Goal: Task Accomplishment & Management: Manage account settings

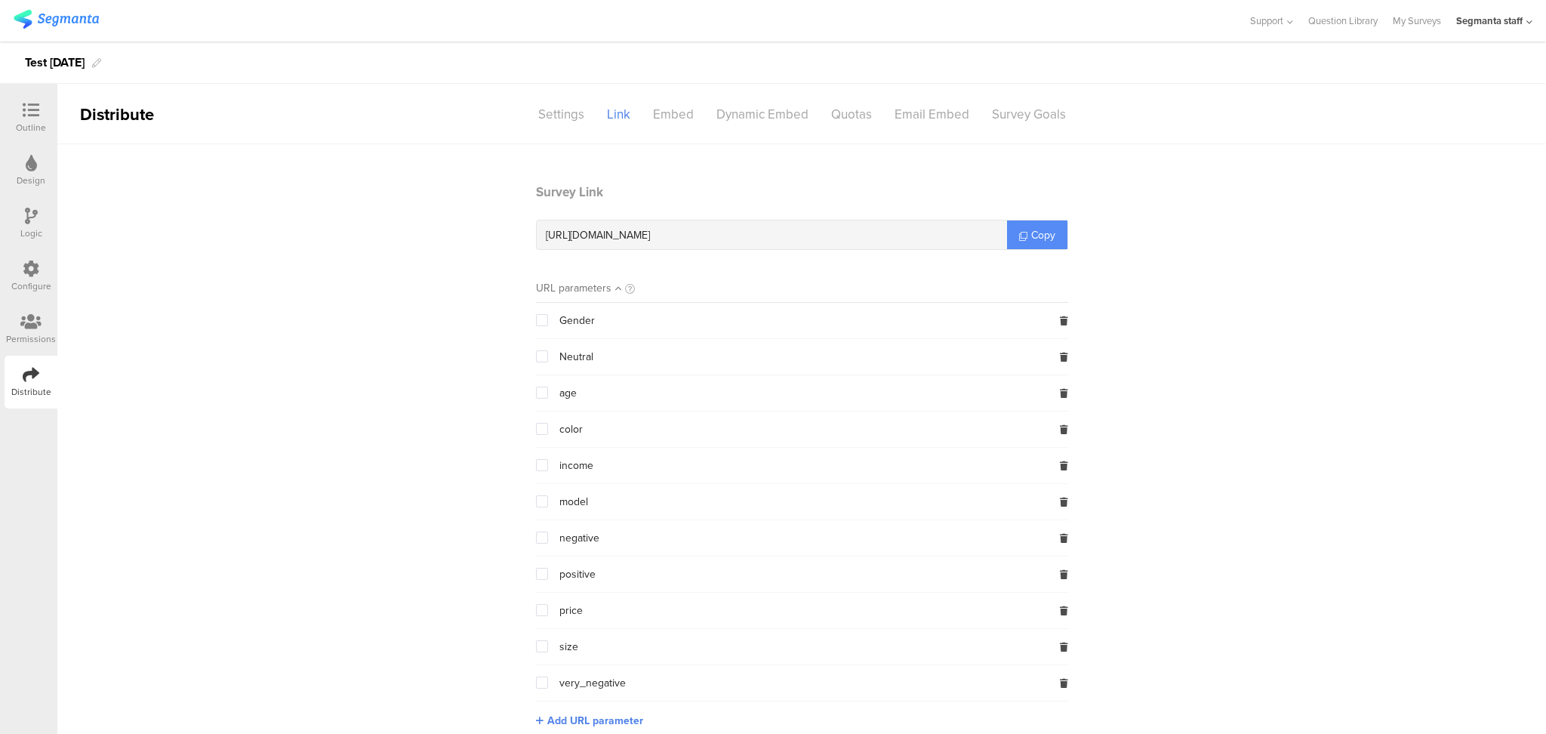
click at [1042, 243] on link "Copy" at bounding box center [1037, 234] width 60 height 29
click at [22, 325] on icon at bounding box center [30, 321] width 21 height 17
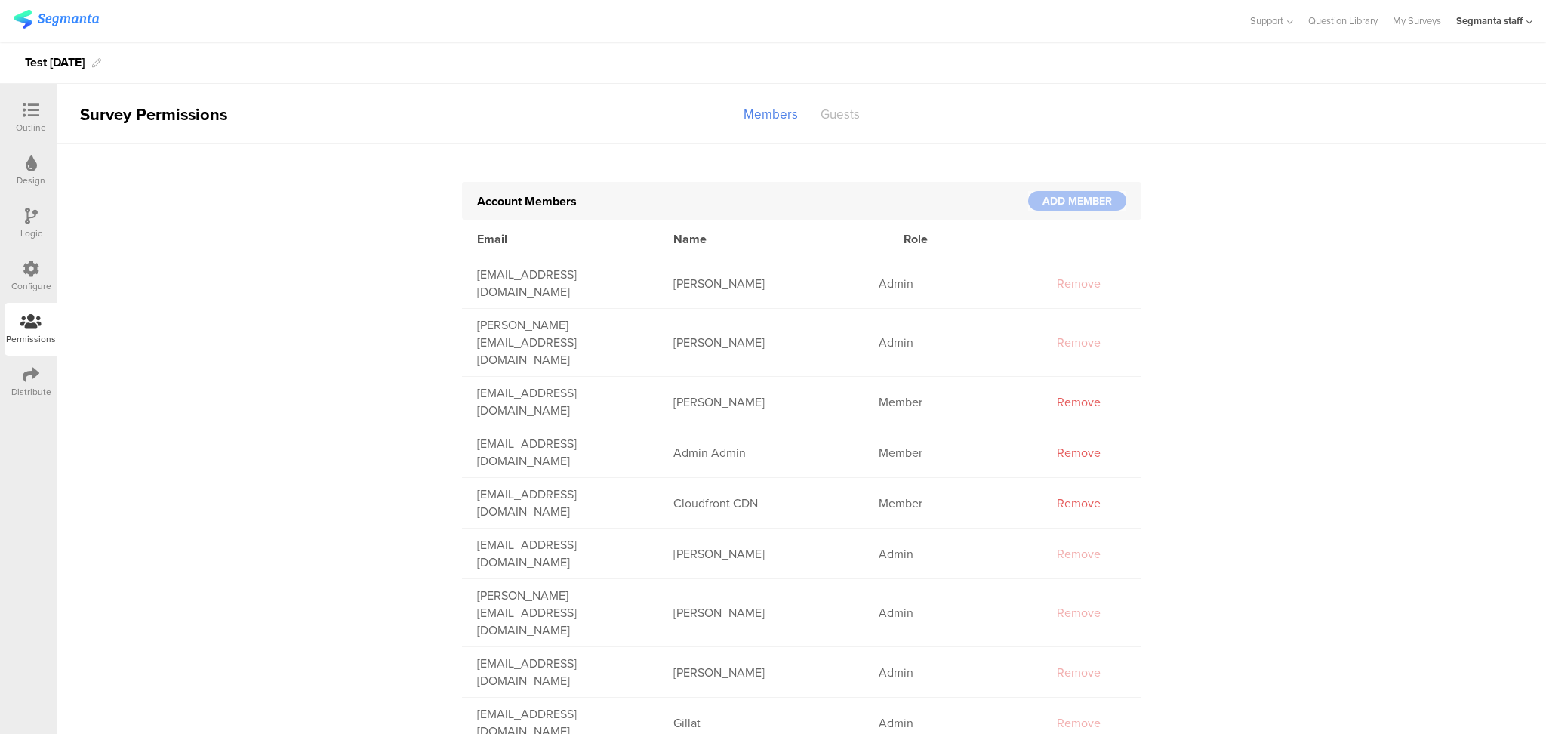
click at [826, 112] on div "Guests" at bounding box center [840, 114] width 62 height 26
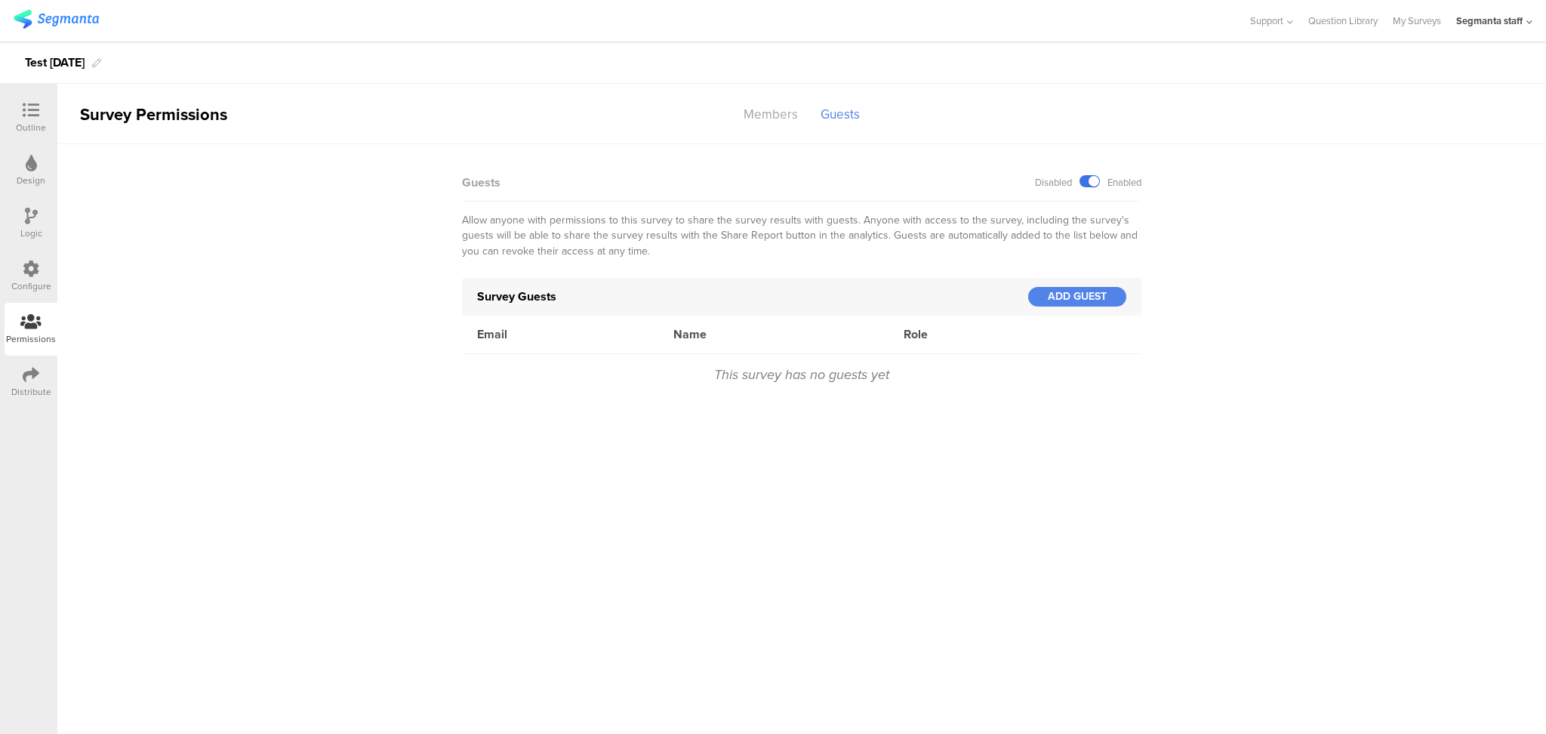
click at [1084, 183] on label at bounding box center [1089, 181] width 20 height 12
click at [0, 0] on input "checkbox" at bounding box center [0, 0] width 0 height 0
click at [1094, 183] on label at bounding box center [1089, 181] width 20 height 12
click at [0, 0] on input "checkbox" at bounding box center [0, 0] width 0 height 0
click at [1424, 20] on link "My Surveys" at bounding box center [1417, 21] width 48 height 42
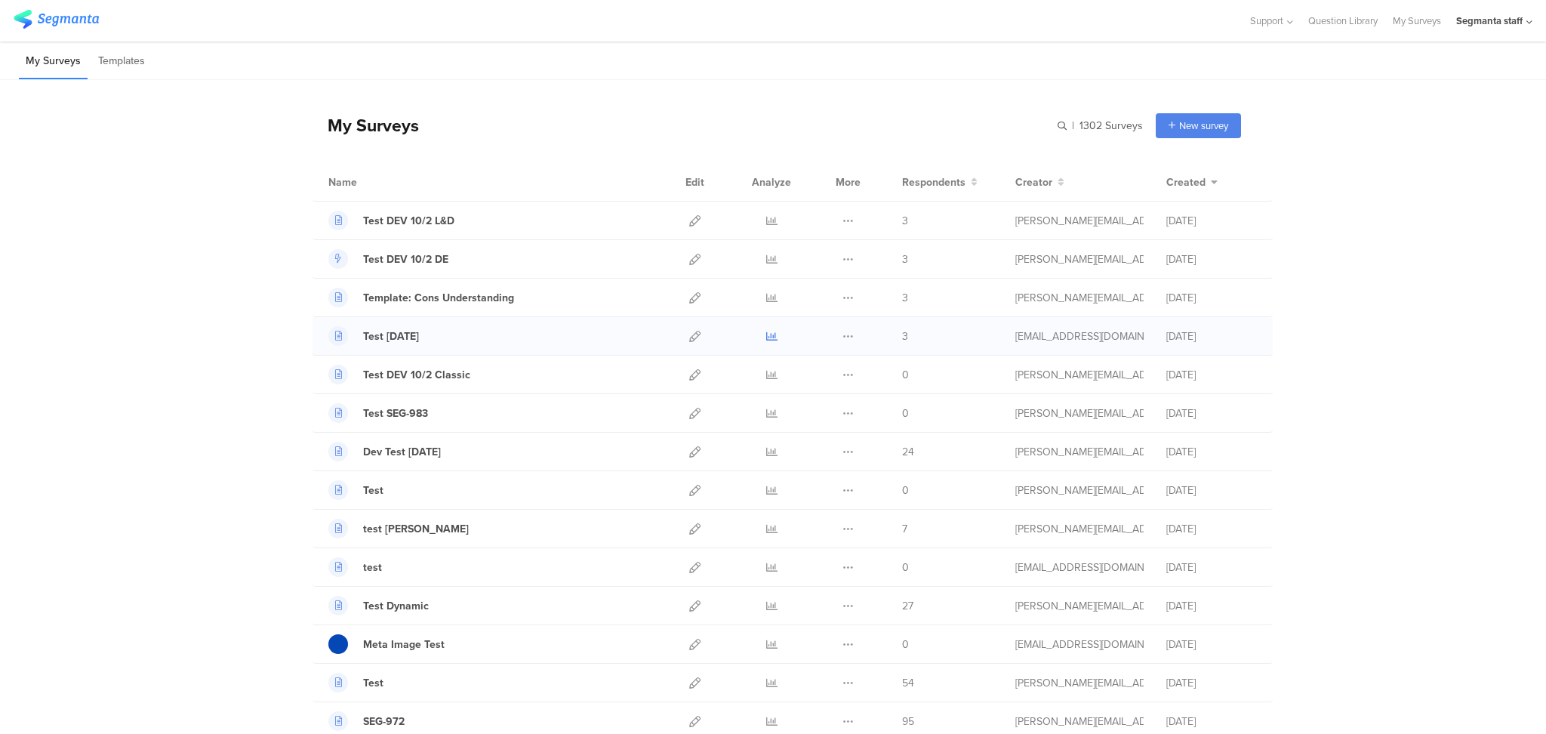
click at [766, 340] on icon at bounding box center [771, 336] width 11 height 11
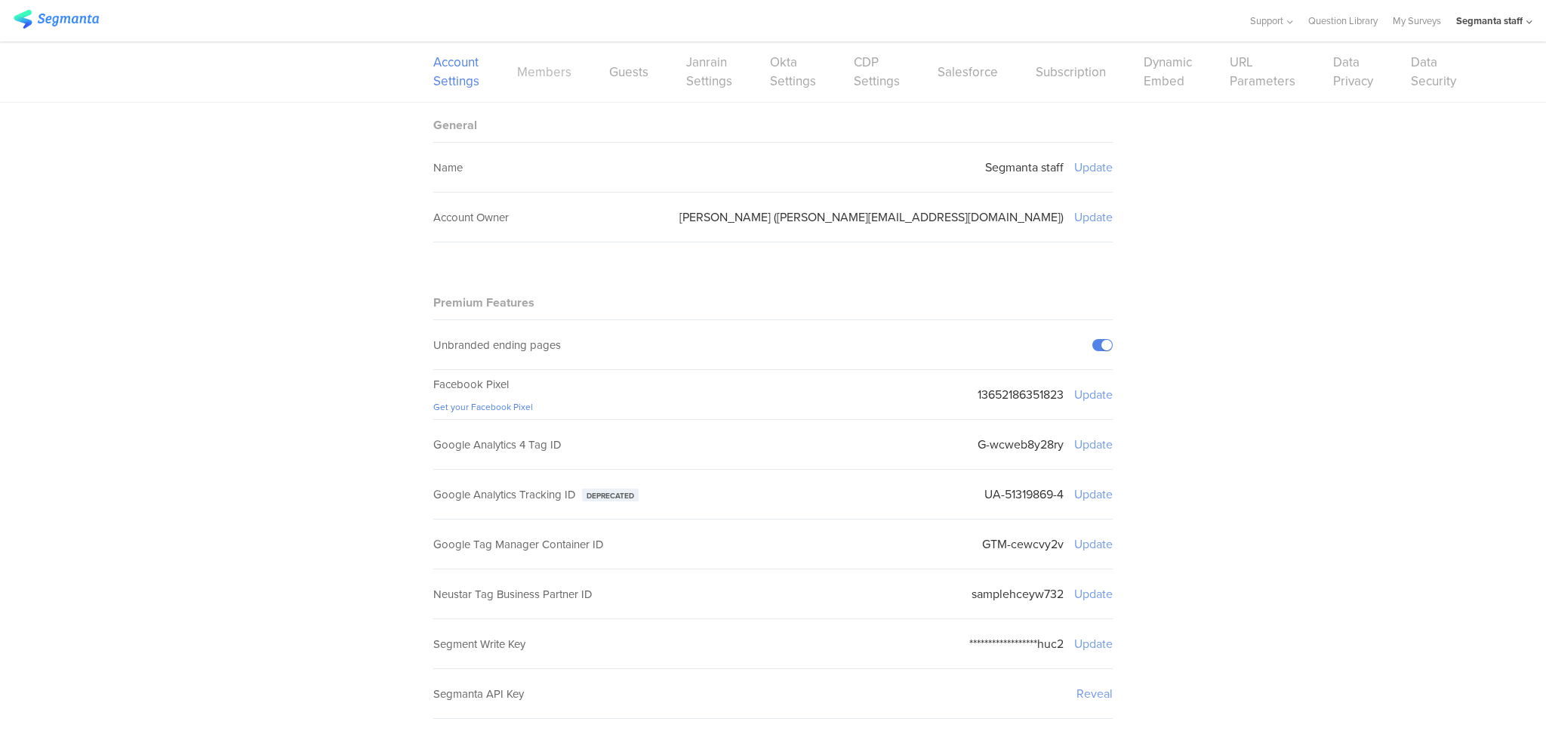
click at [561, 68] on link "Members" at bounding box center [544, 72] width 54 height 19
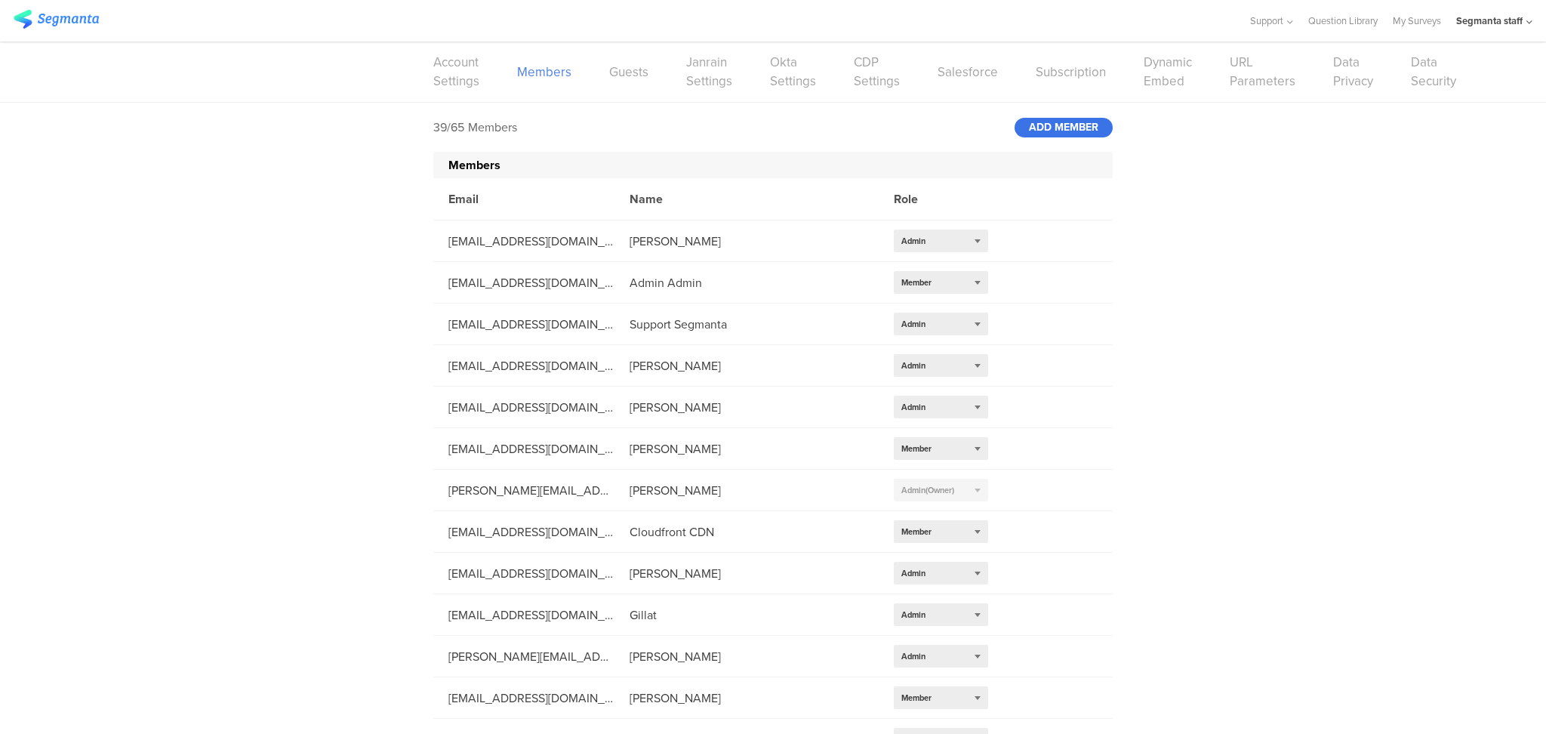
click at [1080, 125] on div "ADD MEMBER" at bounding box center [1063, 128] width 98 height 20
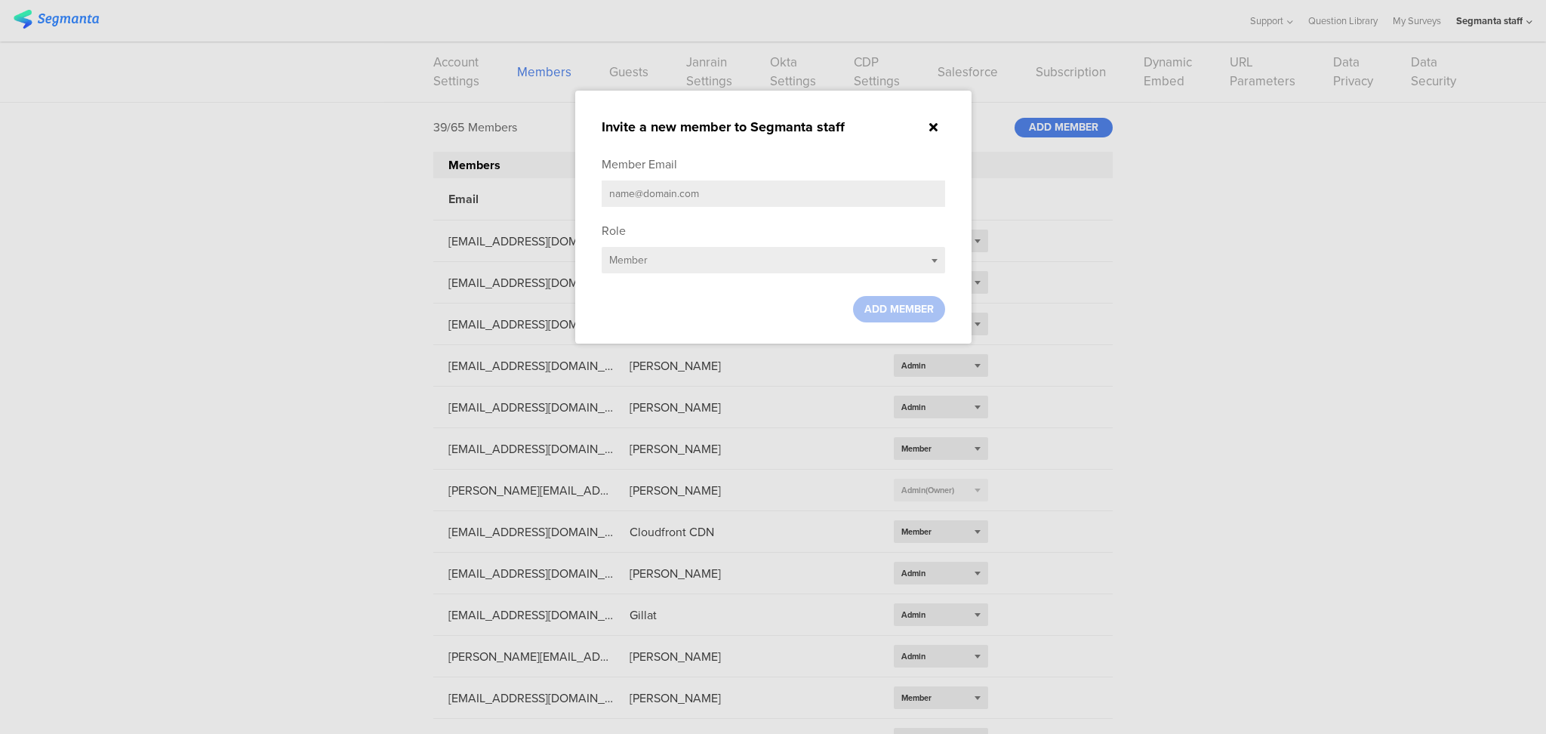
click at [937, 125] on div at bounding box center [933, 127] width 23 height 17
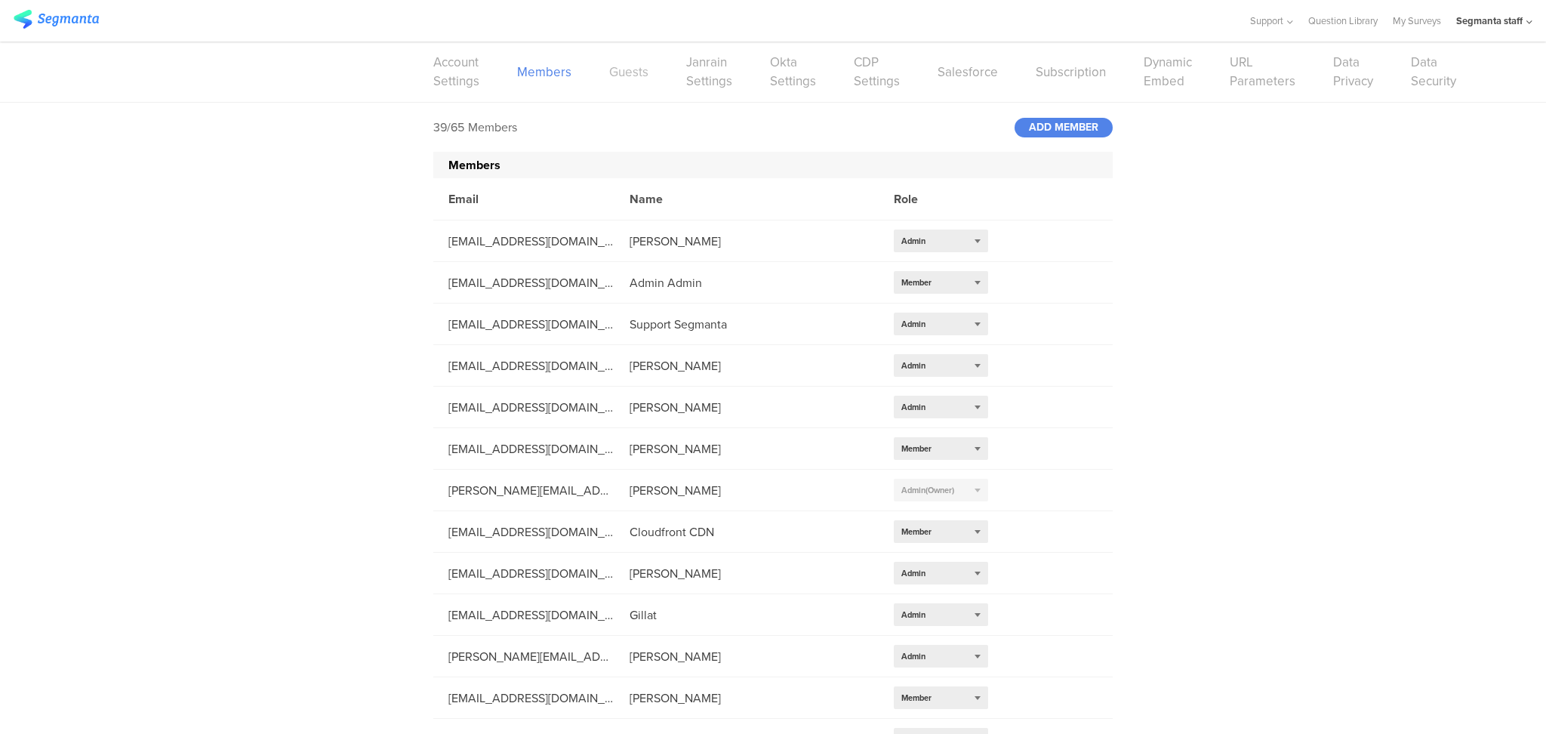
click at [626, 64] on link "Guests" at bounding box center [628, 72] width 39 height 19
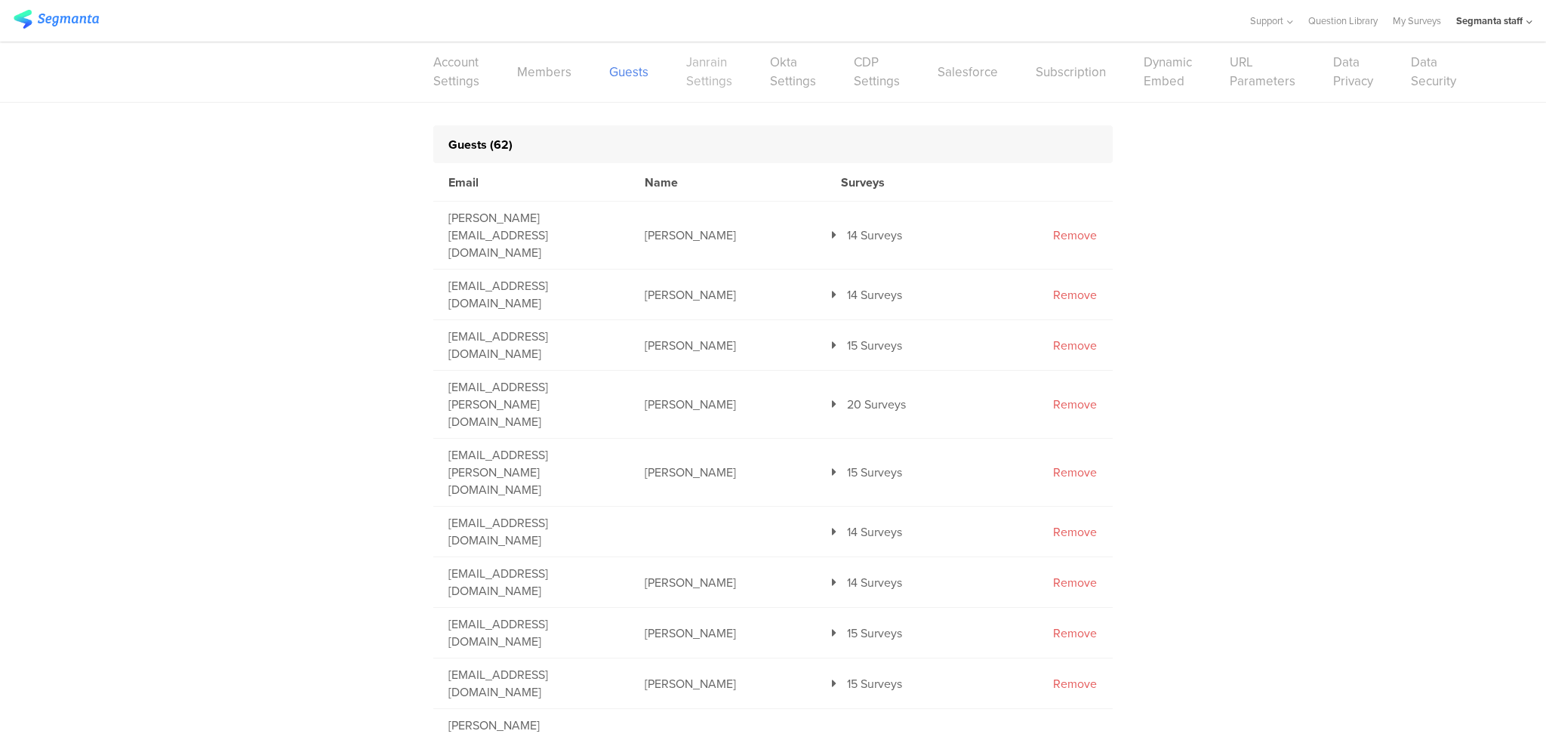
click at [686, 82] on link "Janrain Settings" at bounding box center [709, 72] width 46 height 38
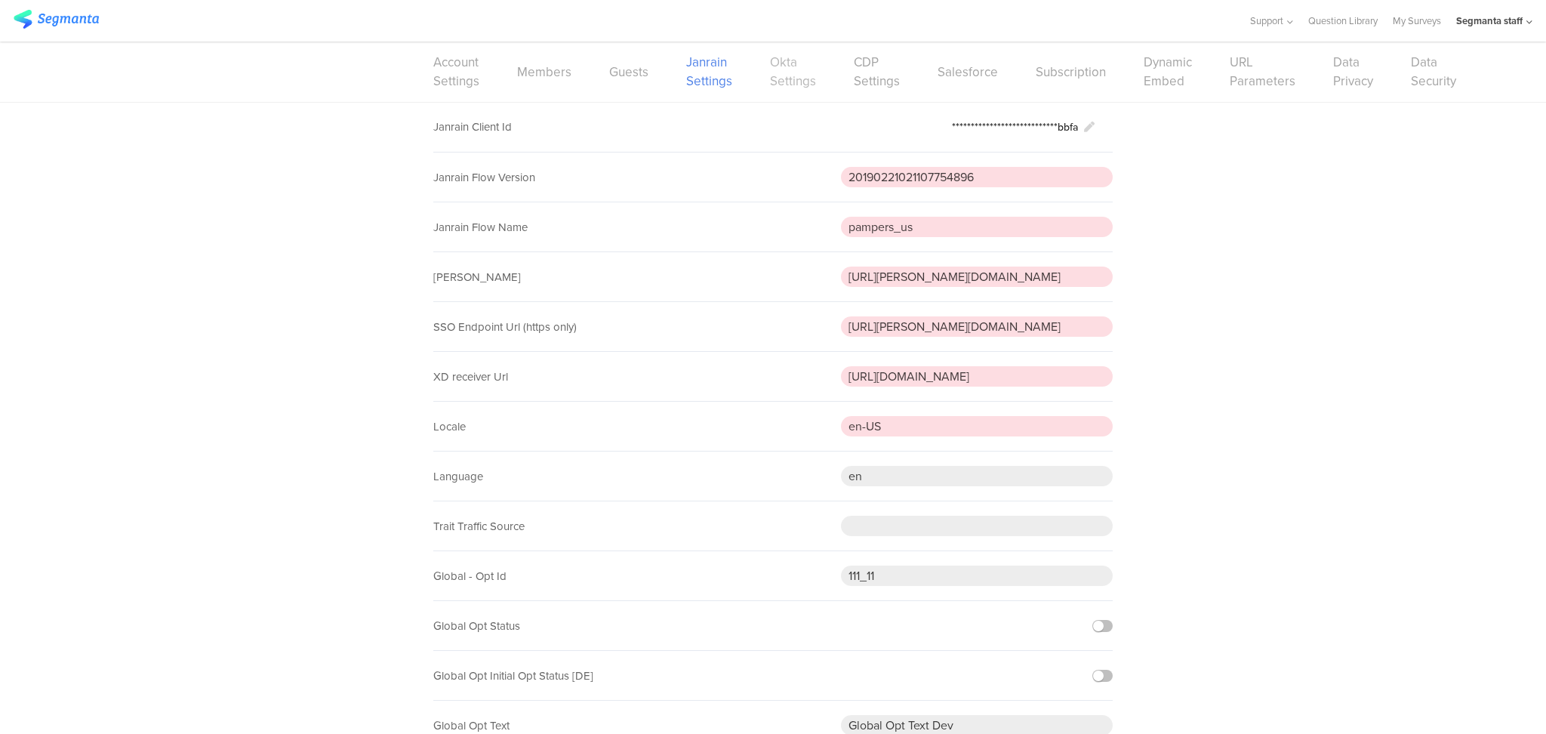
click at [770, 79] on link "Okta Settings" at bounding box center [793, 72] width 46 height 38
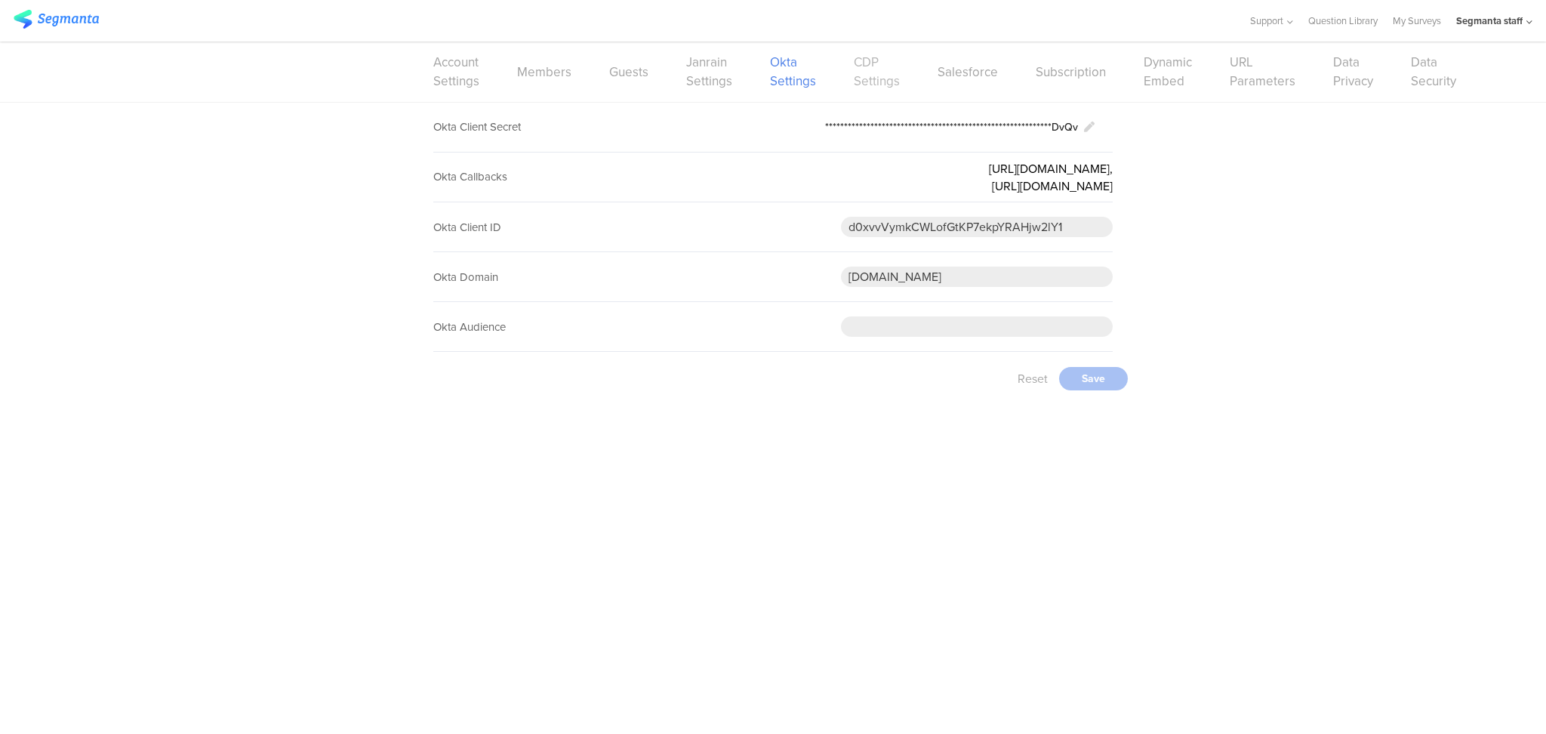
click at [882, 85] on link "CDP Settings" at bounding box center [877, 72] width 46 height 38
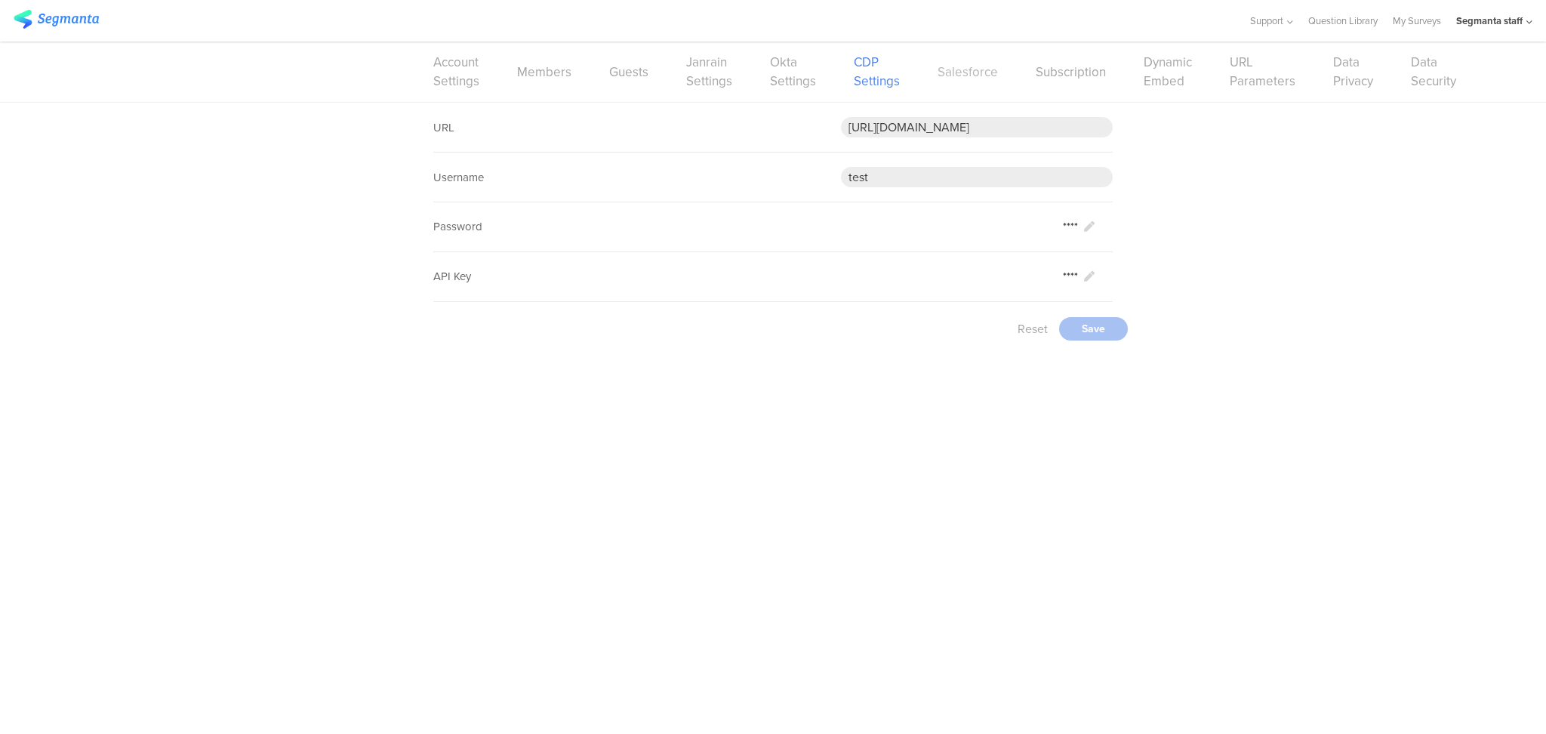
click at [959, 78] on link "Salesforce" at bounding box center [967, 72] width 60 height 19
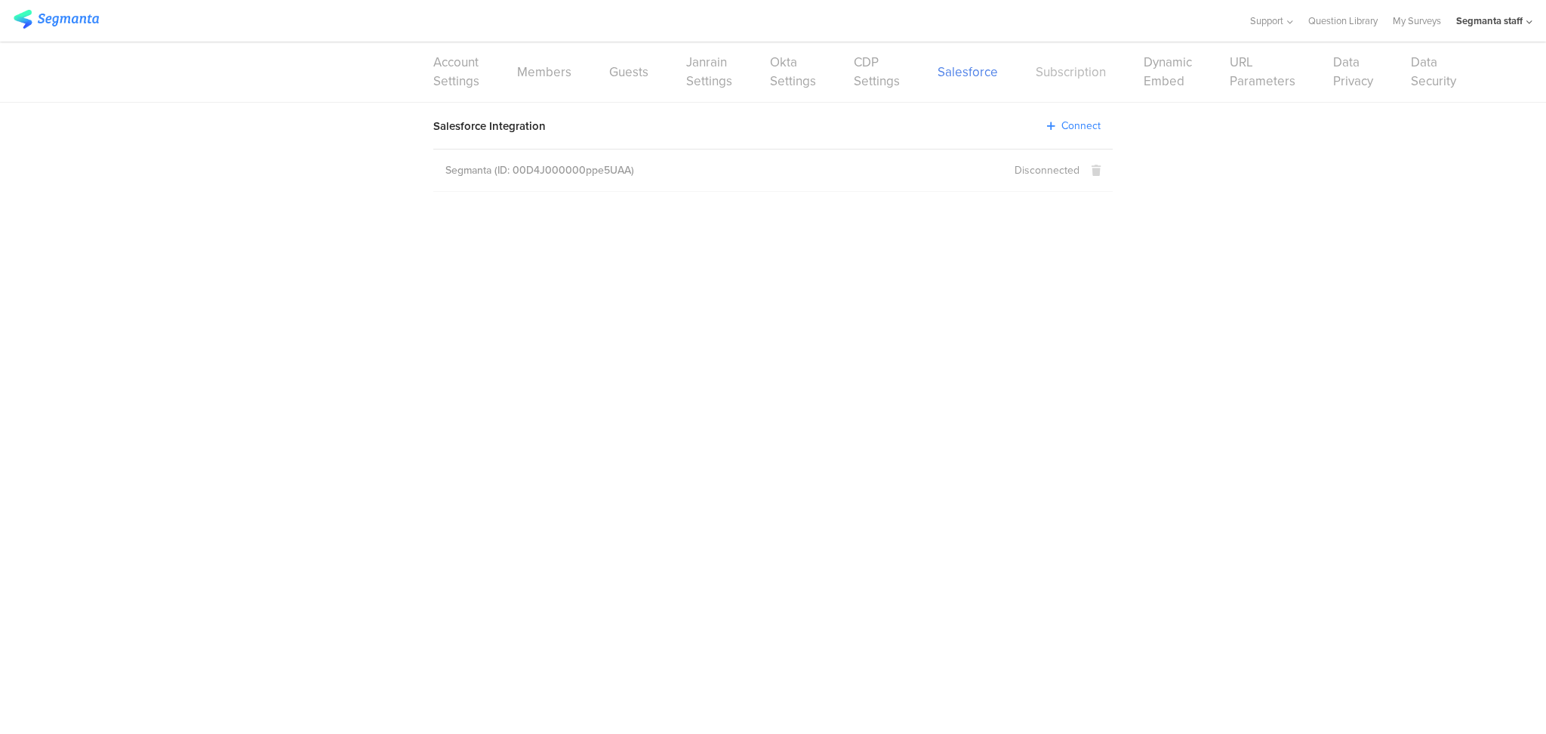
click at [1061, 75] on link "Subscription" at bounding box center [1071, 72] width 70 height 19
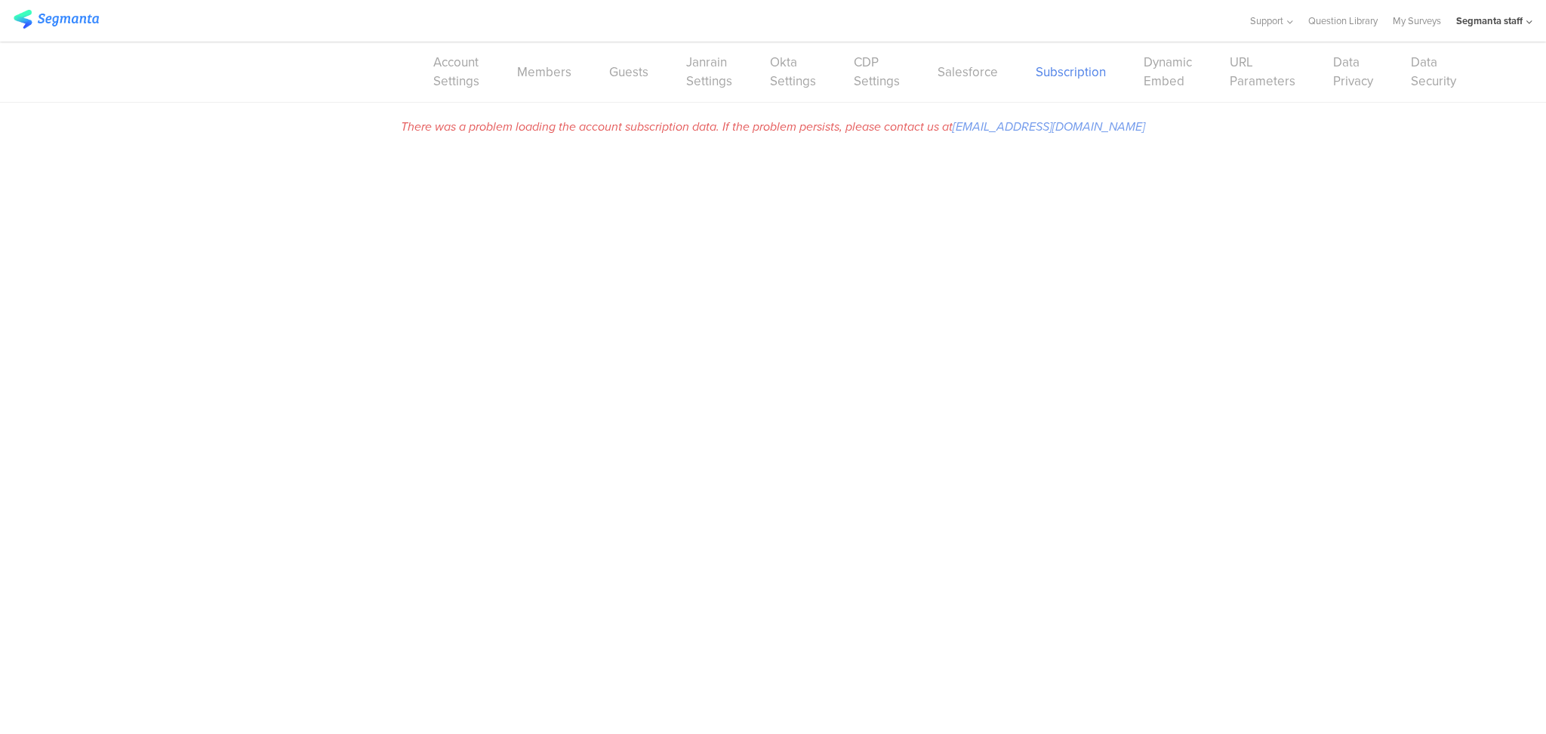
click at [1162, 91] on div "Account Settings Members Guests Janrain Settings Okta Settings CDP Settings Sal…" at bounding box center [773, 72] width 1546 height 61
click at [1162, 85] on link "Dynamic Embed" at bounding box center [1168, 72] width 48 height 38
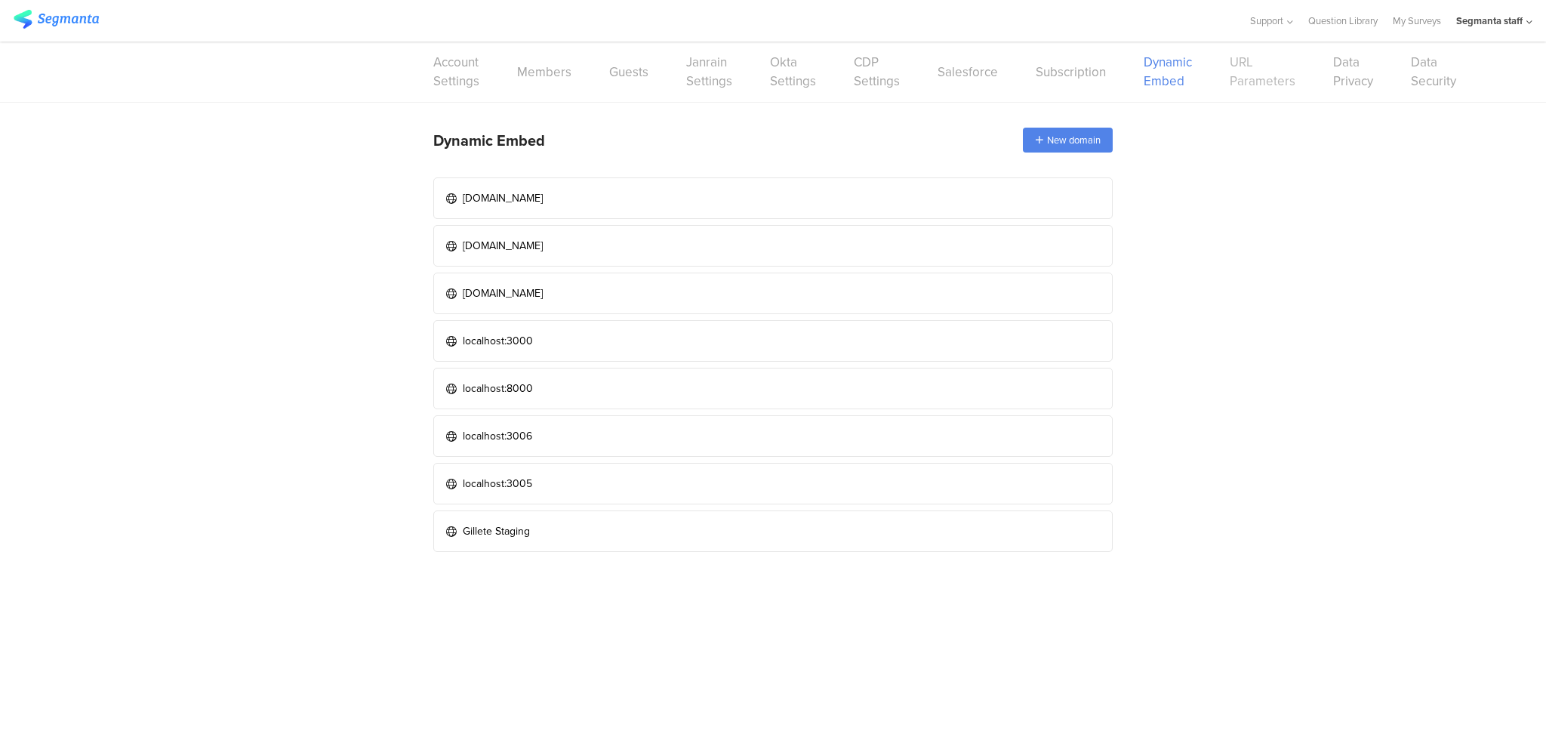
click at [1249, 86] on link "URL Parameters" at bounding box center [1263, 72] width 66 height 38
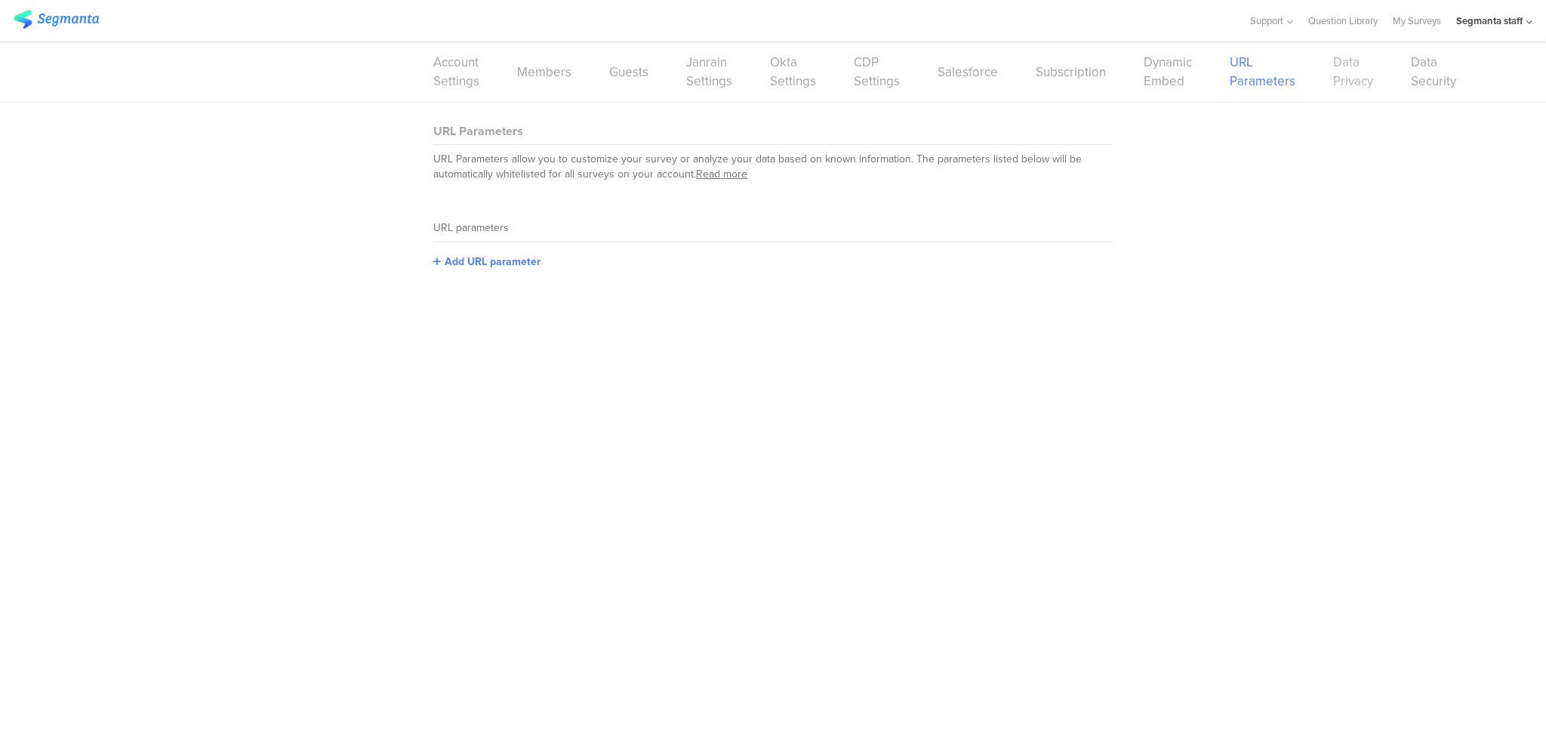
click at [1360, 88] on link "Data Privacy" at bounding box center [1353, 72] width 40 height 38
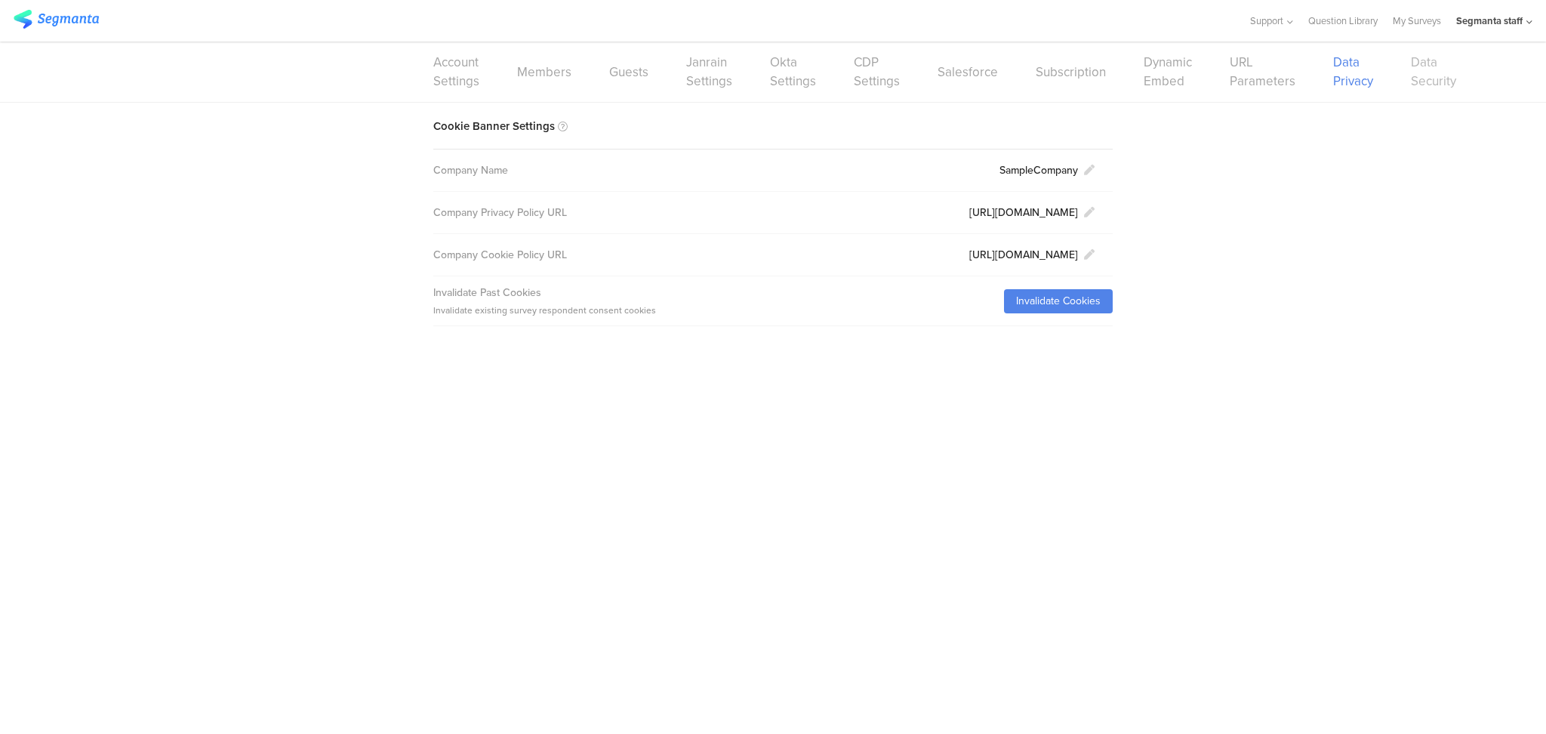
click at [1429, 87] on link "Data Security" at bounding box center [1433, 72] width 45 height 38
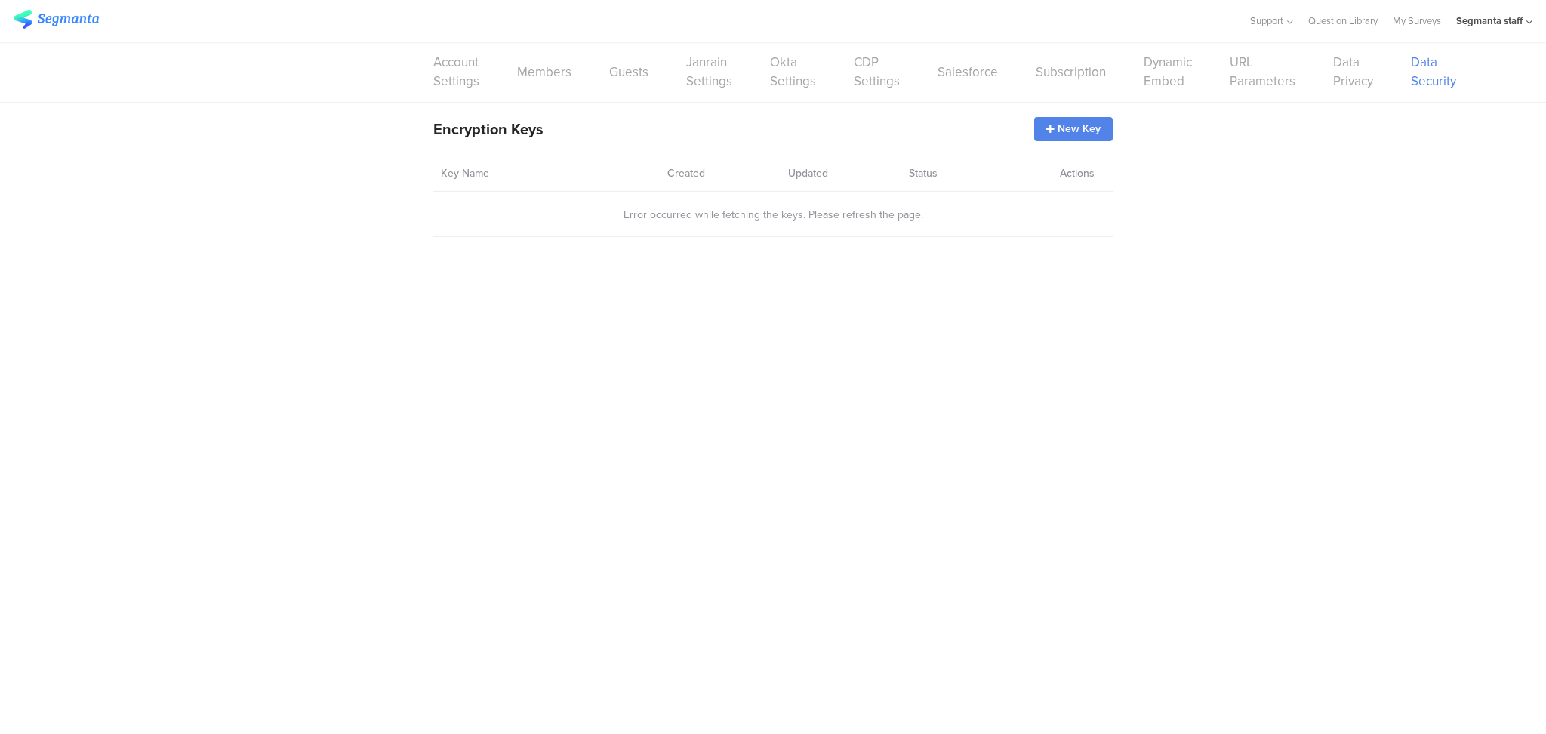
click at [1528, 23] on icon at bounding box center [1529, 22] width 6 height 11
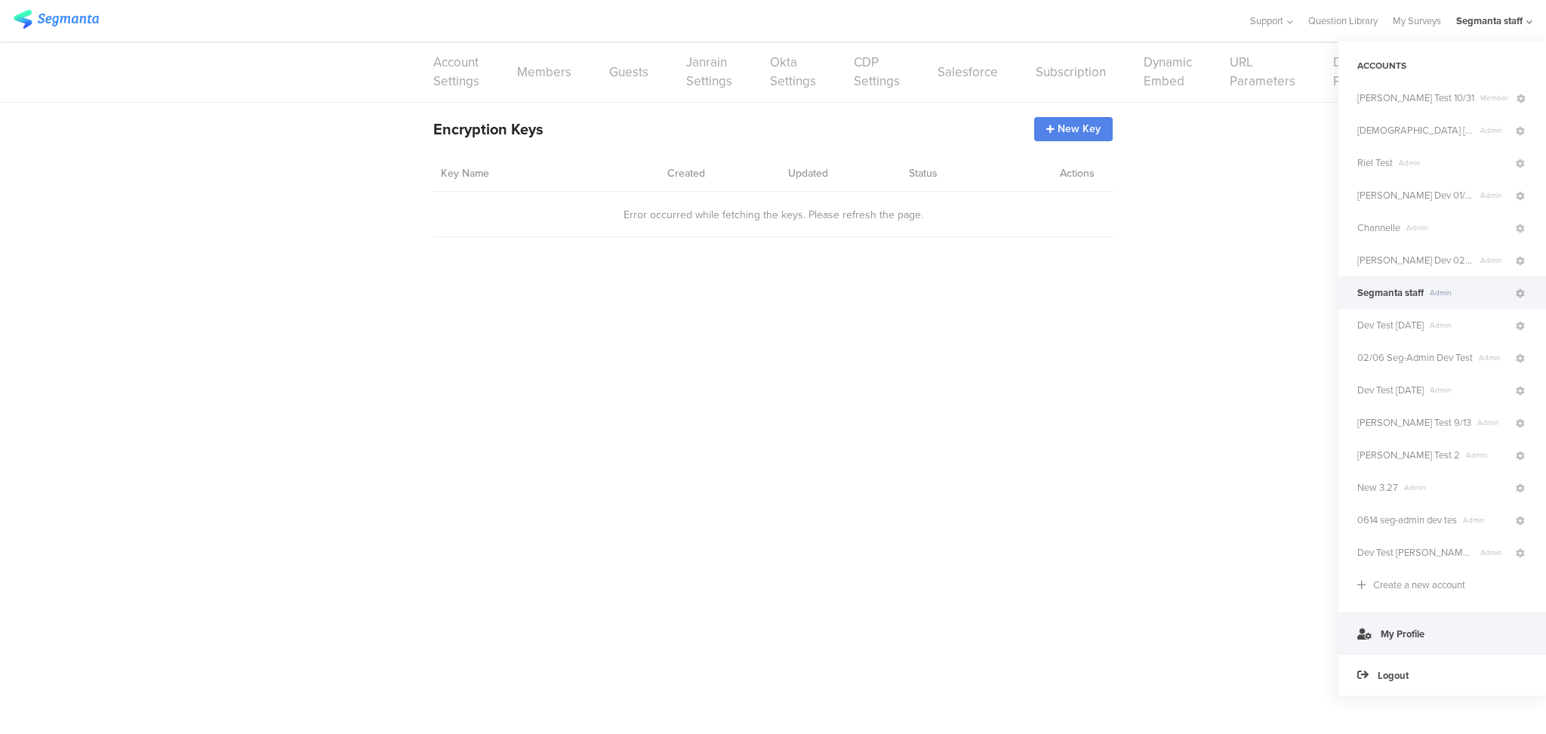
click at [1415, 616] on link "My Profile" at bounding box center [1442, 633] width 208 height 42
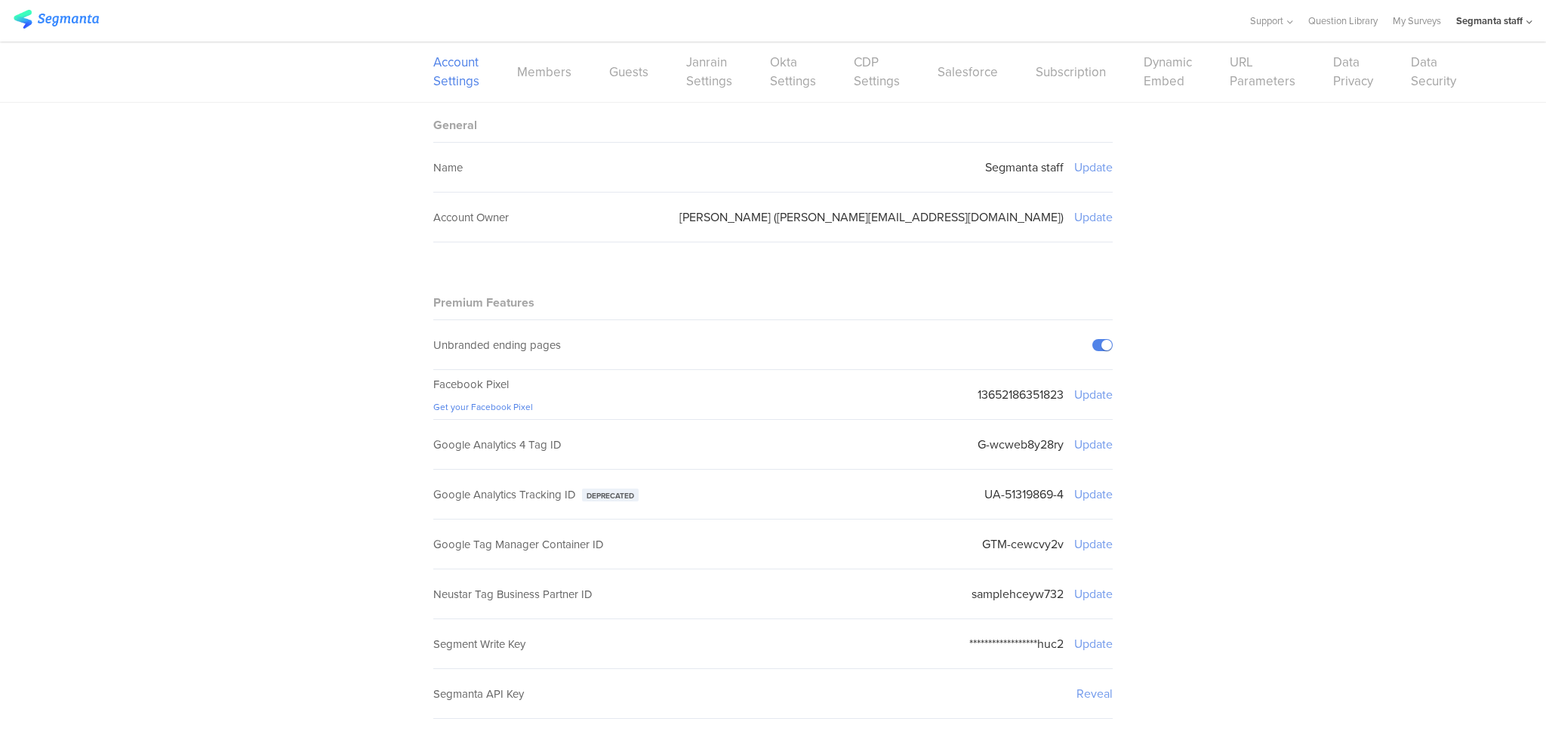
click at [1494, 29] on div "Segmanta staff" at bounding box center [1494, 21] width 76 height 42
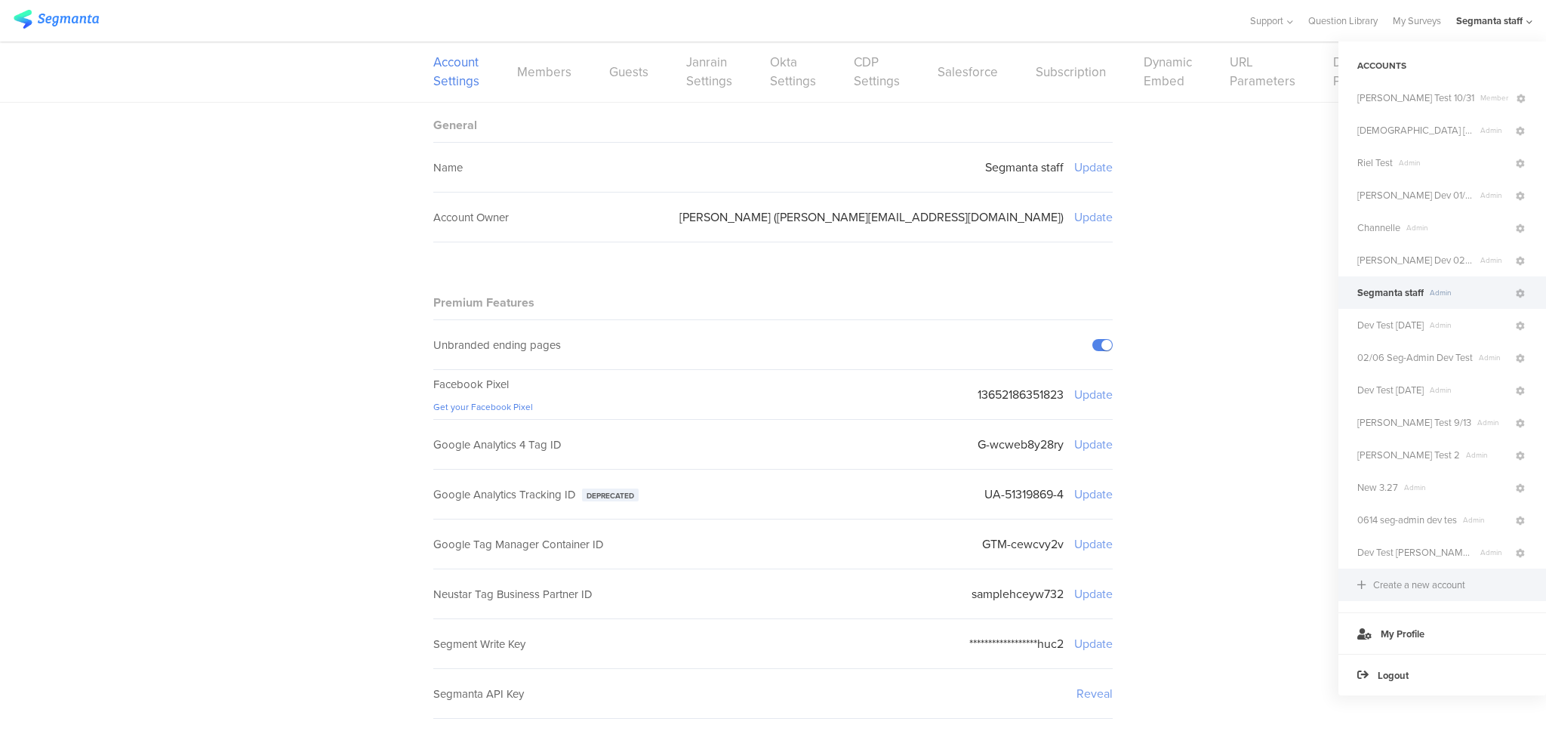
click at [1407, 585] on div "Create a new account" at bounding box center [1419, 584] width 92 height 14
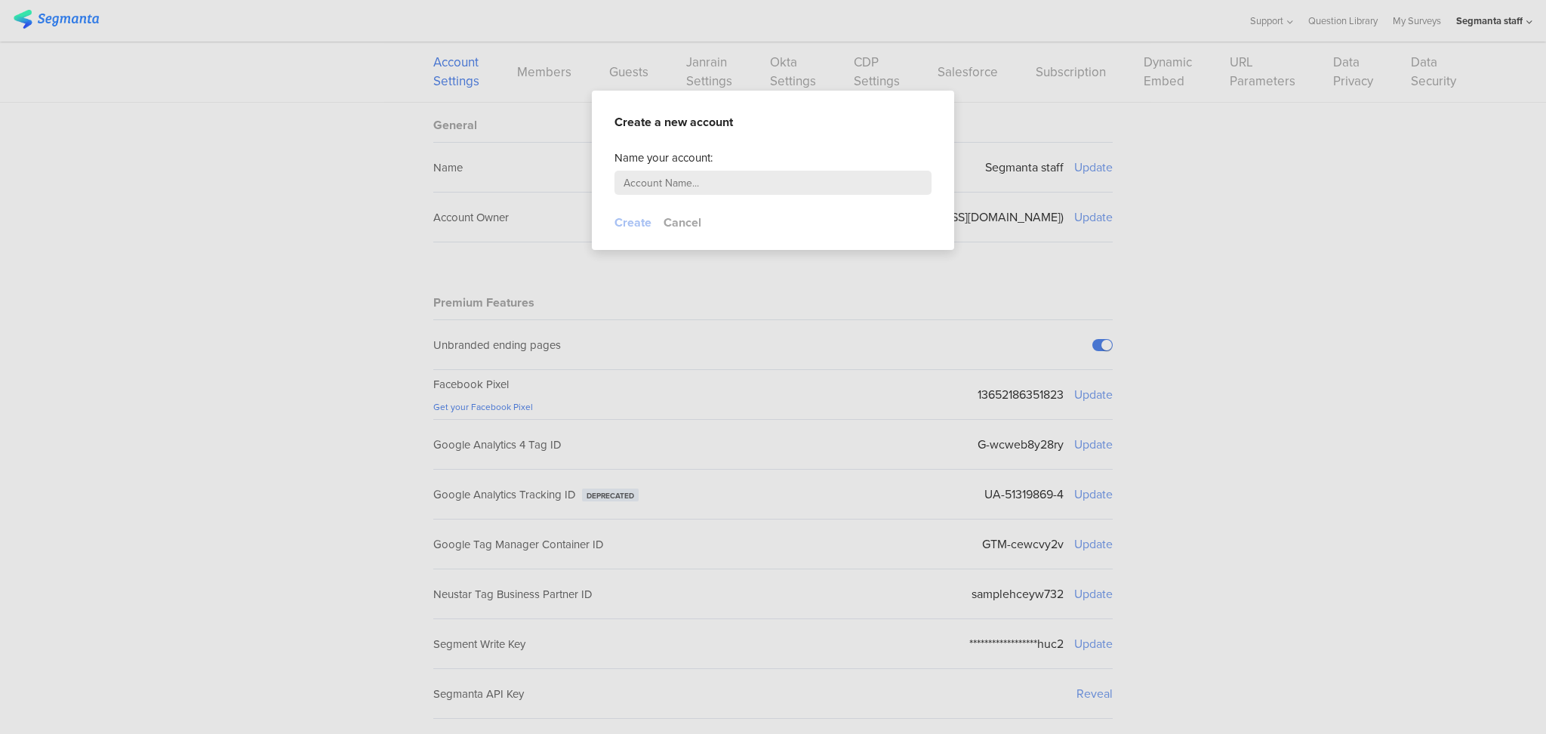
click at [778, 186] on input "text" at bounding box center [772, 183] width 317 height 24
type input "tes"
click at [679, 224] on button "Cancel" at bounding box center [682, 222] width 38 height 17
